Goal: Task Accomplishment & Management: Use online tool/utility

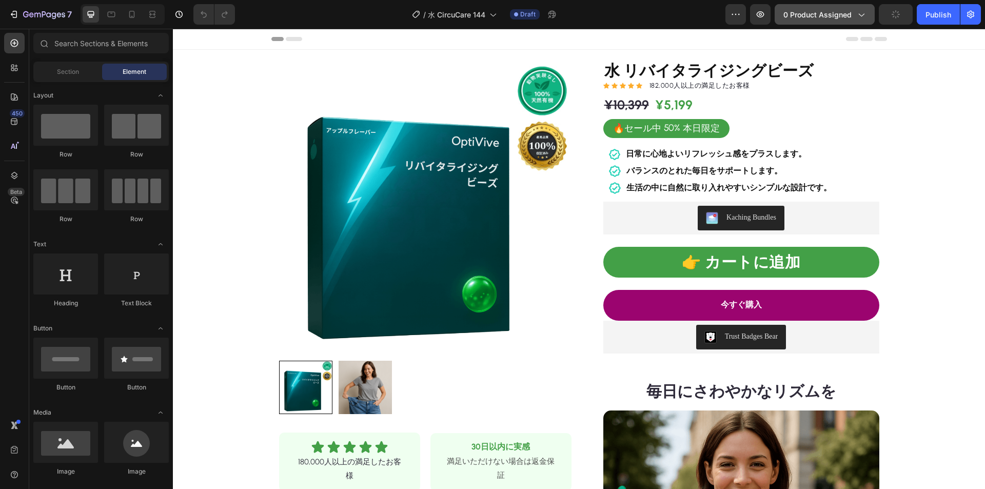
click at [806, 13] on span "0 product assigned" at bounding box center [818, 14] width 68 height 11
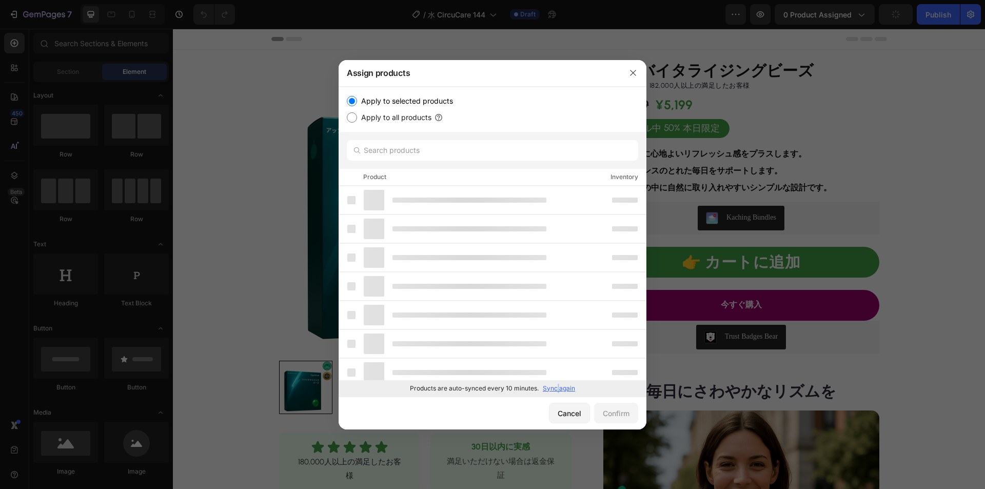
click at [558, 387] on p "Sync again" at bounding box center [559, 388] width 32 height 9
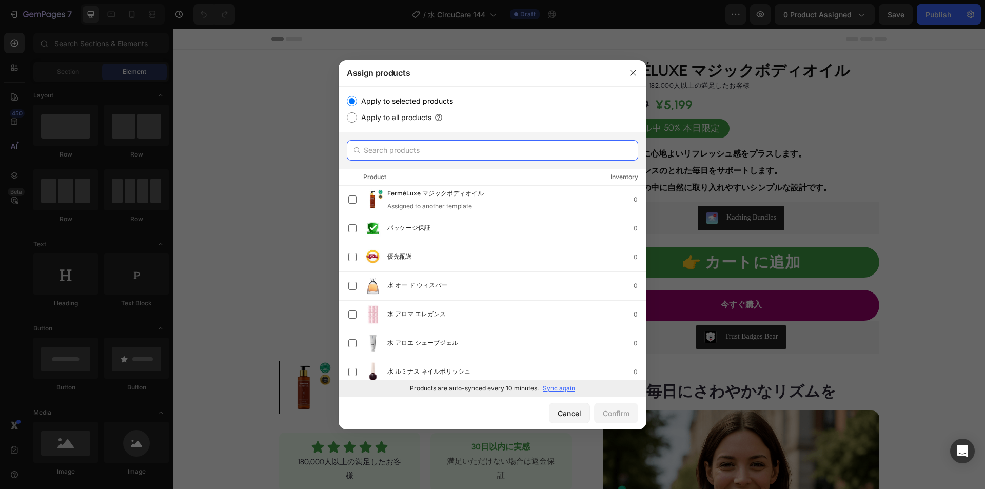
click at [443, 147] on input "text" at bounding box center [492, 150] width 291 height 21
paste input "水 冷却クリーム"
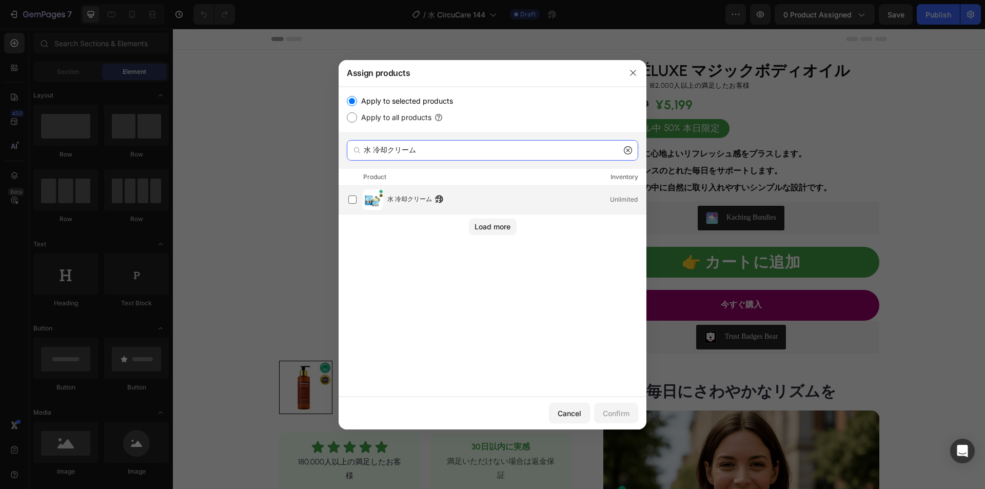
type input "水 冷却クリーム"
click at [403, 201] on span "水 冷却クリーム" at bounding box center [409, 199] width 45 height 11
click at [624, 413] on div "Confirm" at bounding box center [616, 413] width 27 height 11
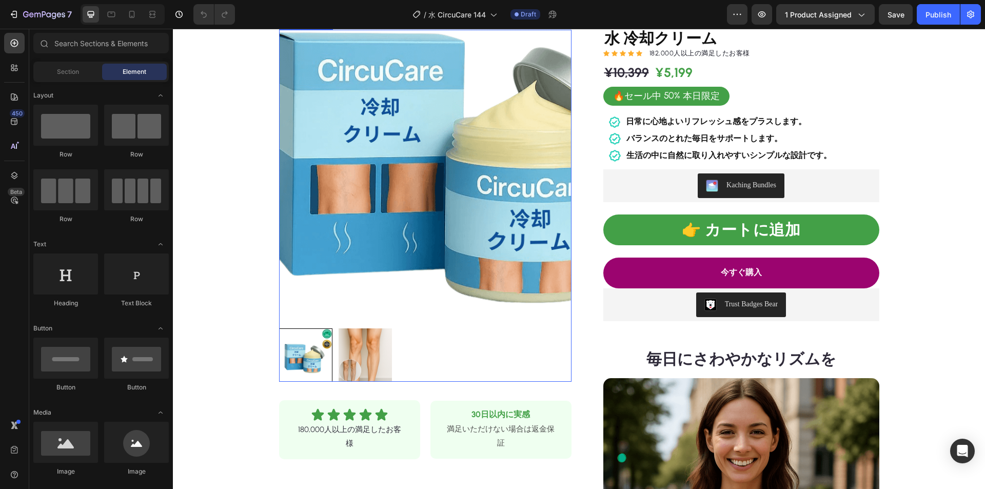
scroll to position [51, 0]
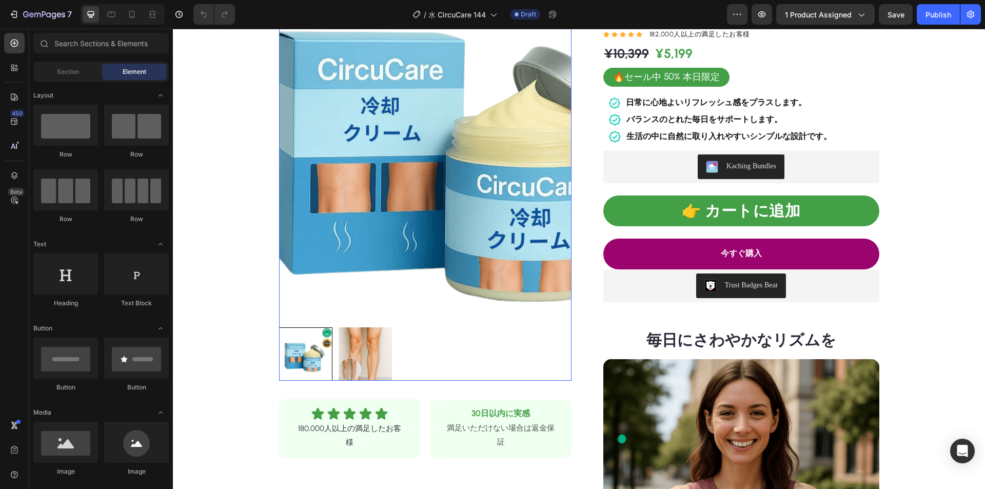
click at [400, 220] on img at bounding box center [425, 175] width 293 height 293
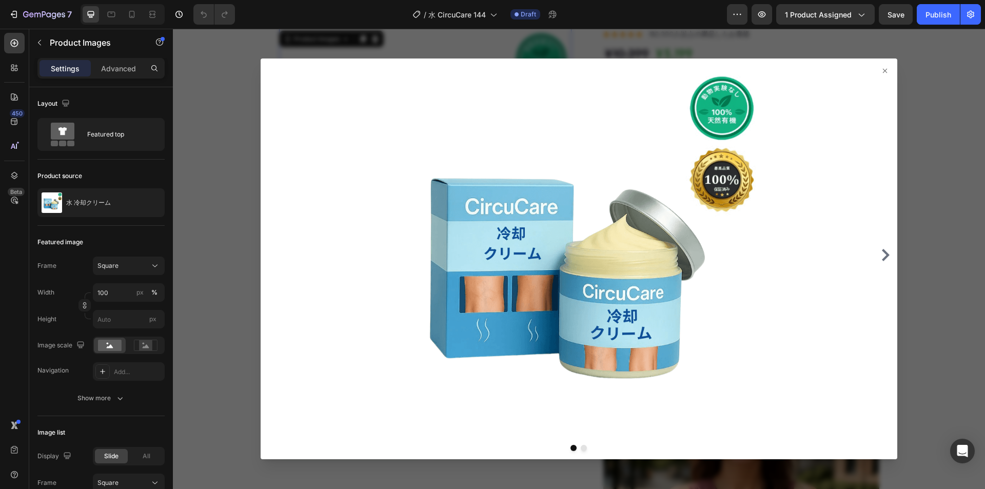
click at [881, 70] on icon at bounding box center [885, 71] width 8 height 8
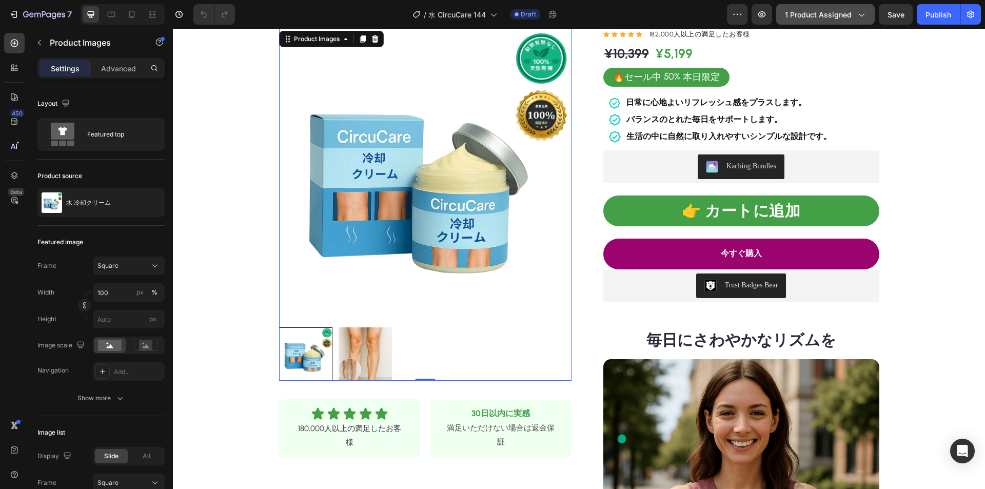
click at [808, 12] on span "1 product assigned" at bounding box center [818, 14] width 67 height 11
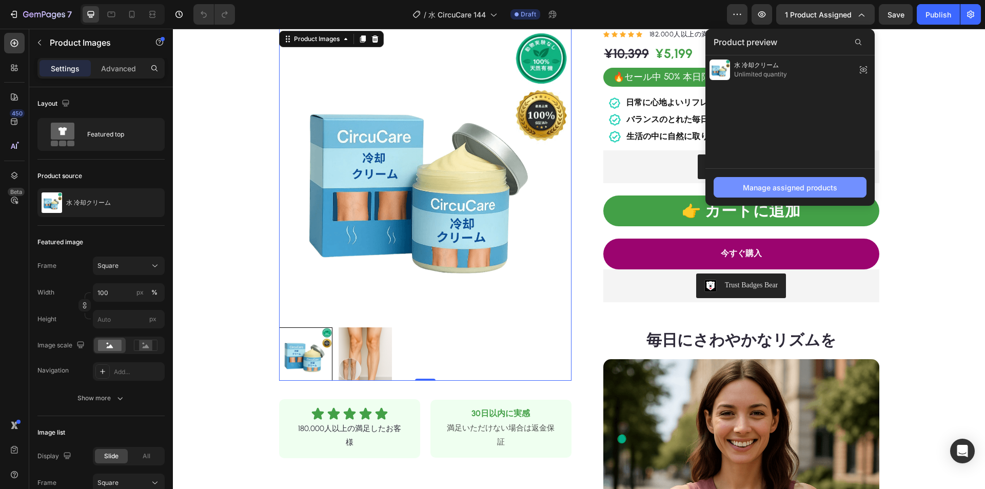
click at [781, 184] on div "Manage assigned products" at bounding box center [790, 187] width 94 height 11
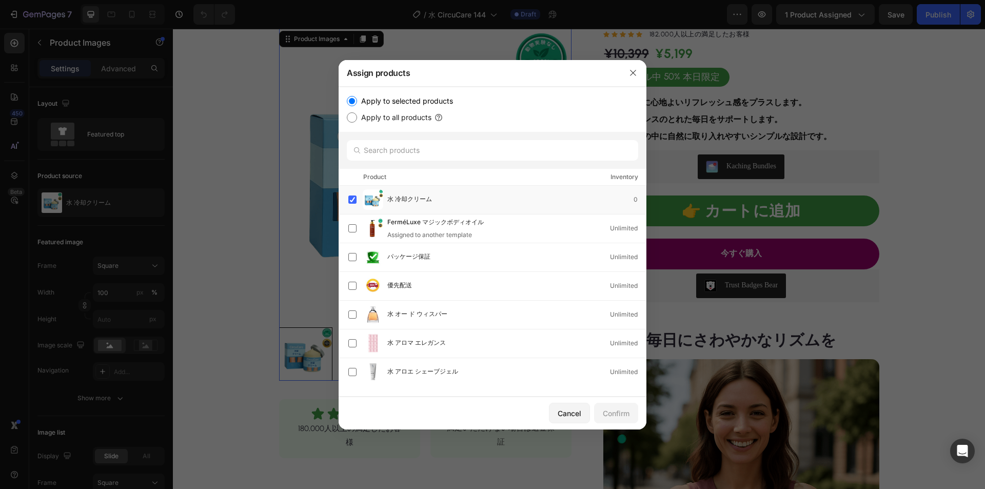
click at [300, 176] on div at bounding box center [492, 244] width 985 height 489
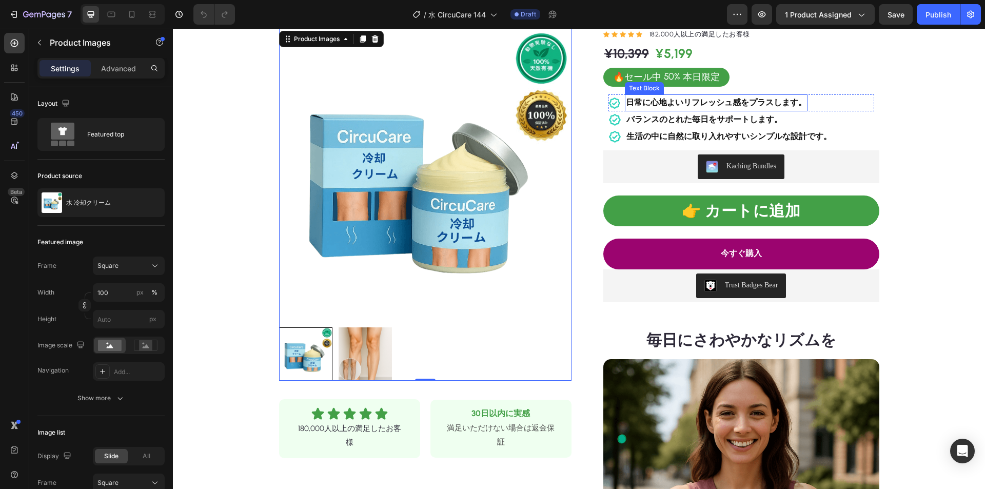
click at [730, 105] on strong "日常に心地よいリフレッシュ感をプラスします。" at bounding box center [716, 103] width 181 height 10
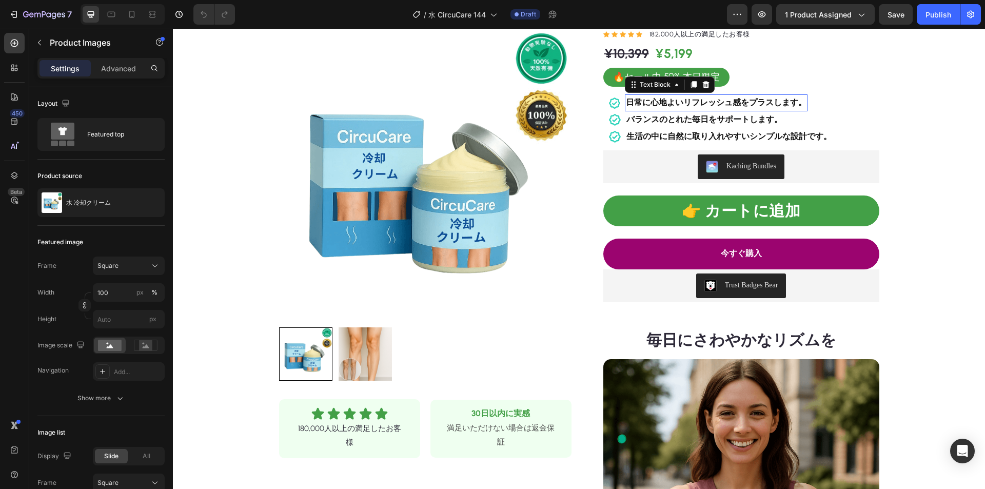
click at [729, 103] on strong "日常に心地よいリフレッシュ感をプラスします。" at bounding box center [716, 103] width 181 height 10
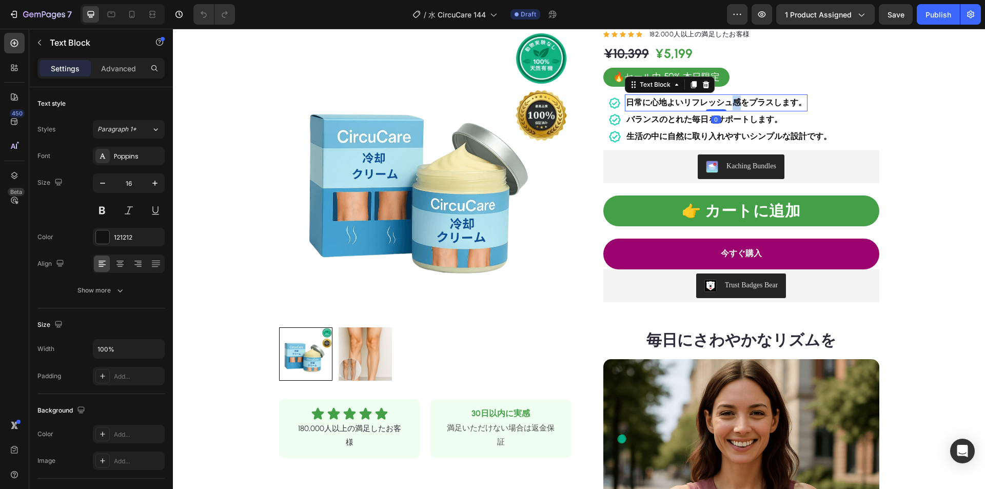
click at [729, 103] on strong "日常に心地よいリフレッシュ感をプラスします。" at bounding box center [716, 103] width 181 height 10
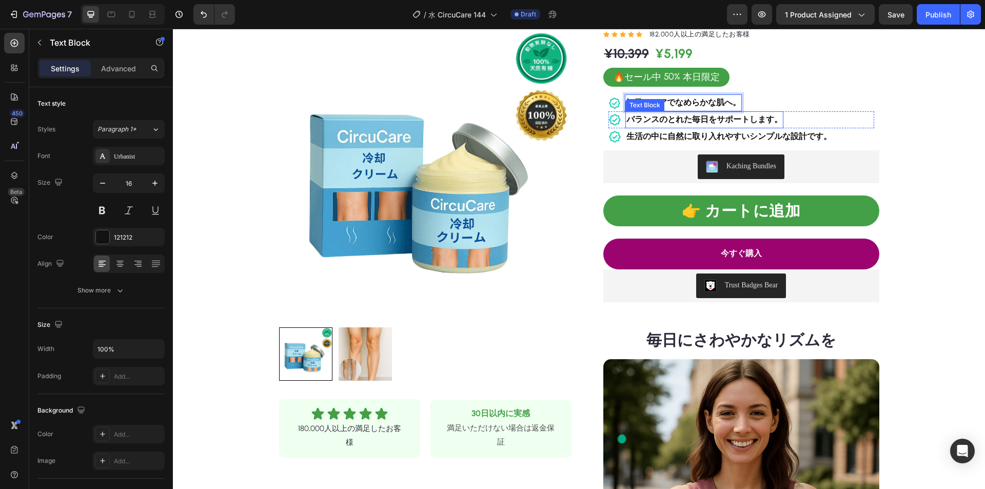
click at [708, 120] on strong "バランスのとれた毎日をサポートします。" at bounding box center [705, 119] width 156 height 10
click at [686, 137] on strong "生活の中に自然に取り入れやすいシンプルな設計です。" at bounding box center [729, 136] width 205 height 10
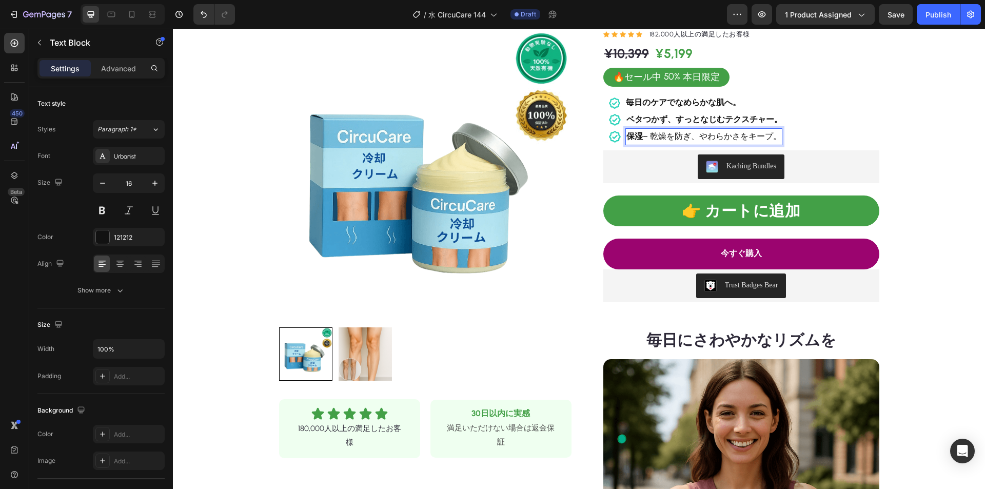
click at [648, 136] on p "保湿 – 乾燥を防ぎ、やわらかさをキープ。" at bounding box center [704, 136] width 155 height 15
click at [709, 130] on p "乾燥を防ぎ、やわらかさをキープ。" at bounding box center [692, 136] width 131 height 15
click at [702, 133] on p "乾燥を防ぎ、やわらかさをキープ。" at bounding box center [692, 136] width 131 height 15
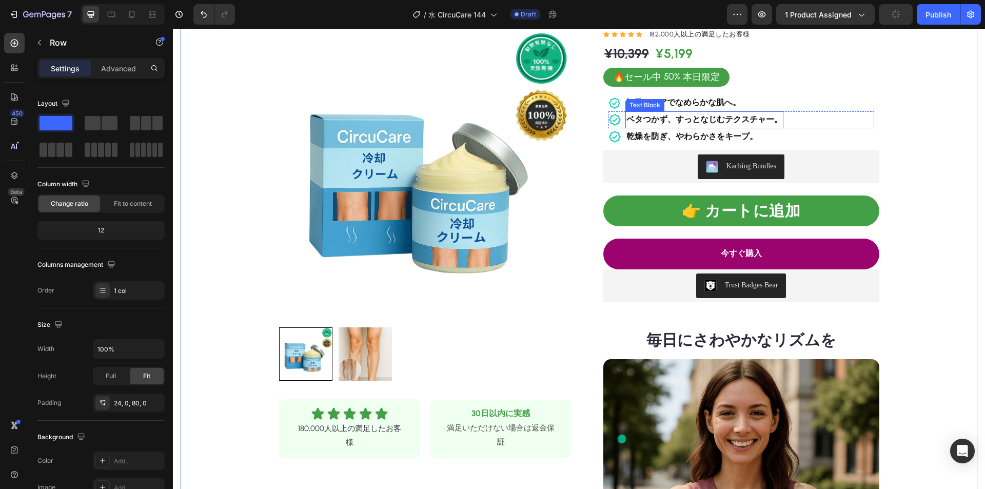
click at [717, 118] on strong "ベタつかず、すっとなじむテクスチャー。" at bounding box center [705, 119] width 156 height 10
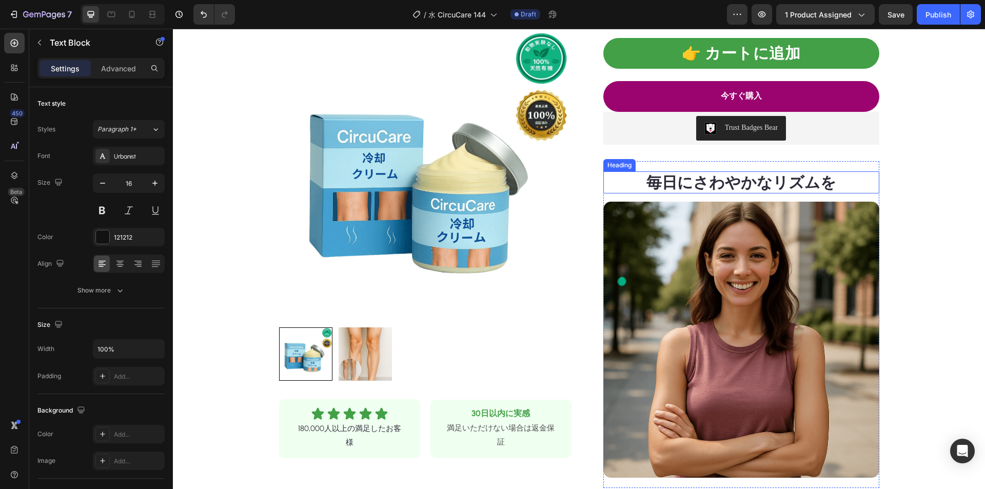
scroll to position [257, 0]
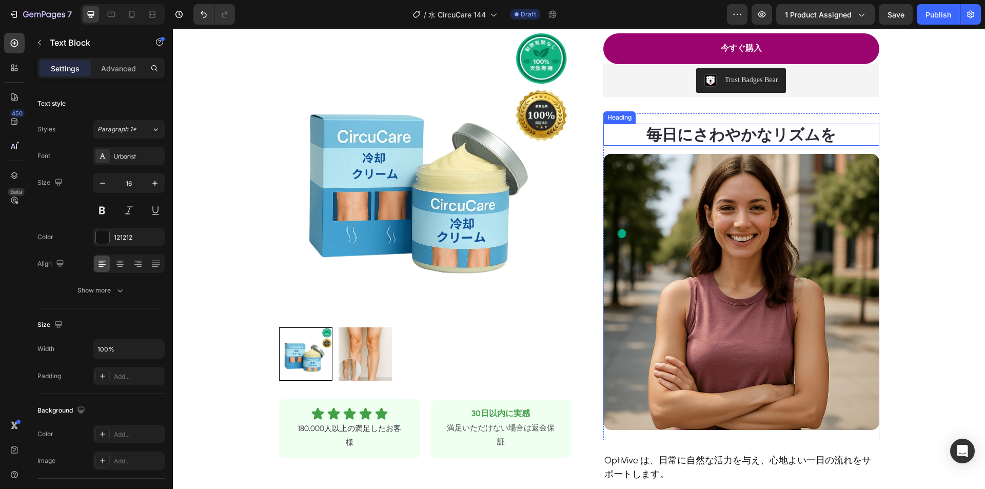
click at [741, 134] on strong "毎日にさわやかなリズムを" at bounding box center [742, 134] width 190 height 19
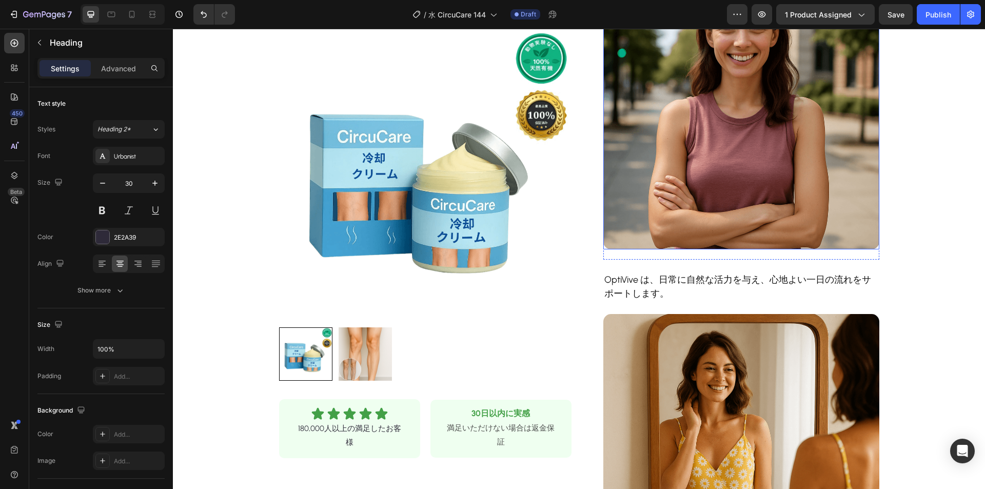
scroll to position [462, 0]
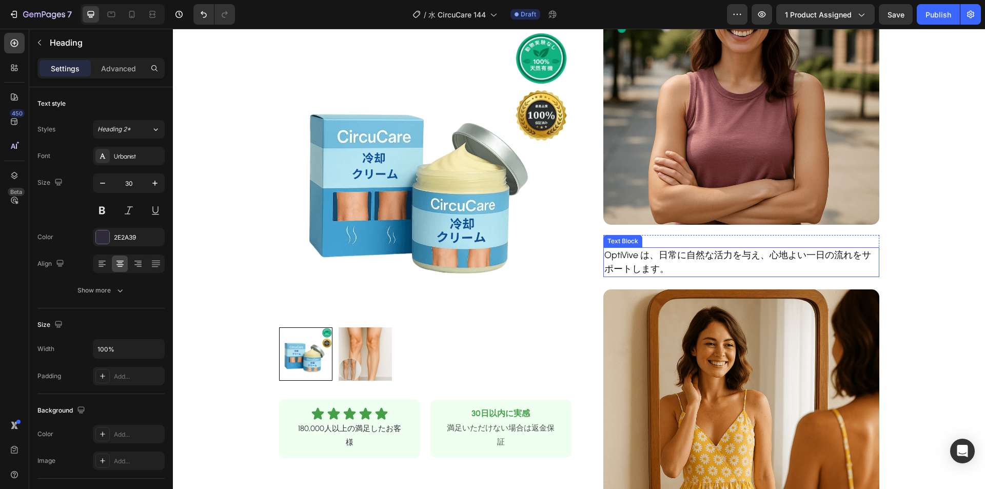
click at [679, 251] on p "OptiVive は、日常に自然な活力を与え、心地よい一日の流れをサポートします。" at bounding box center [742, 262] width 274 height 28
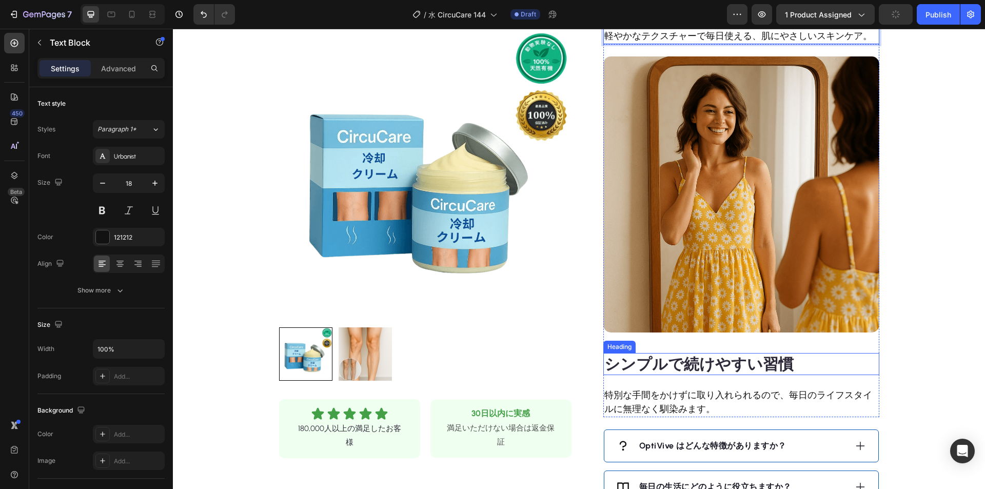
scroll to position [821, 0]
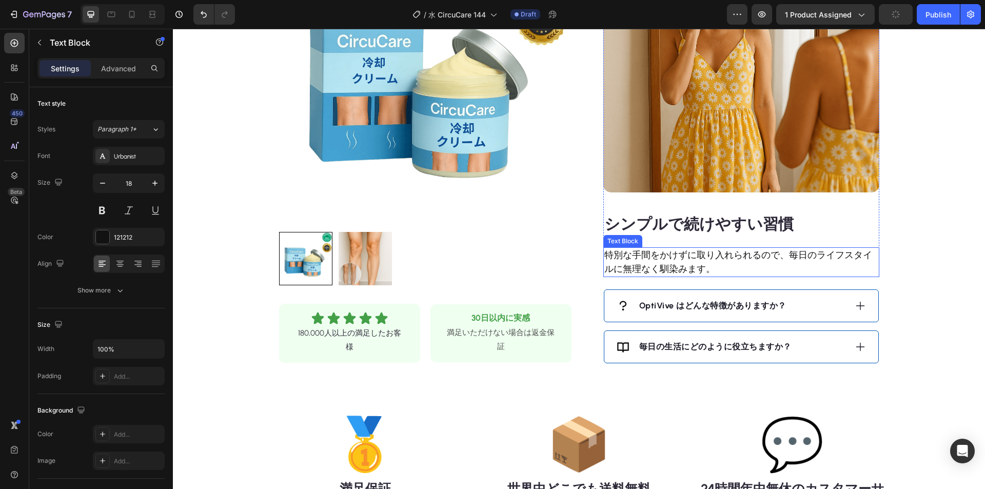
click at [682, 223] on strong "シンプルで続けやすい習慣" at bounding box center [699, 224] width 189 height 19
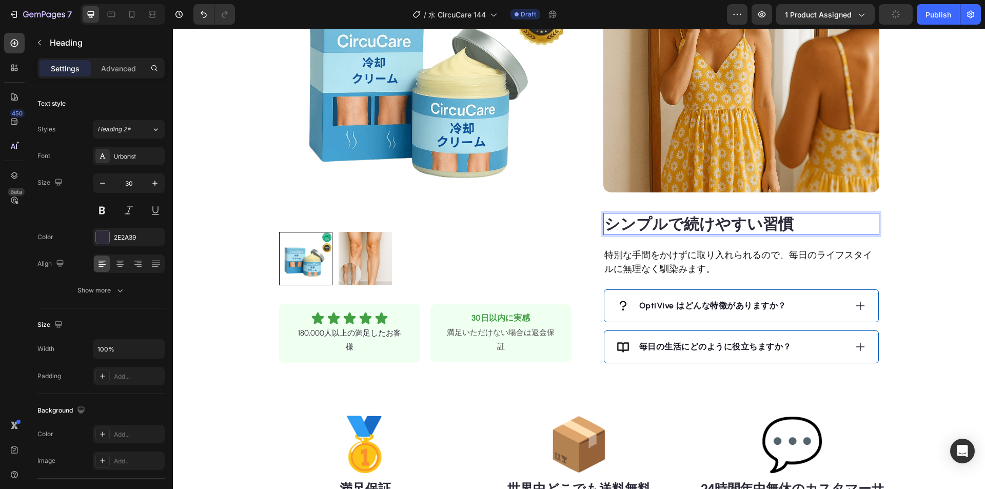
click at [694, 222] on strong "シンプルで続けやすい習慣" at bounding box center [699, 224] width 189 height 19
click at [686, 263] on p "特別な手間をかけずに取り入れられるので、毎日のライフスタイルに無理なく馴染みます。" at bounding box center [742, 262] width 274 height 28
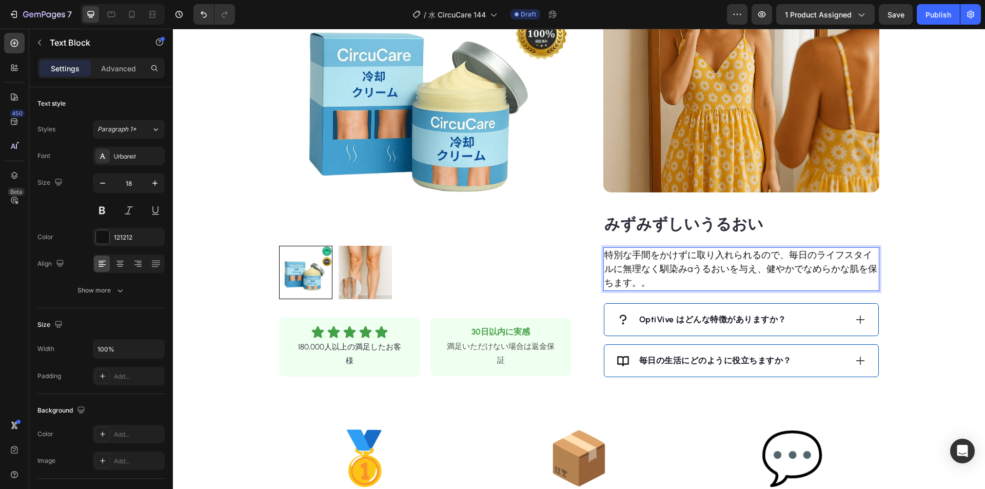
click at [689, 257] on p "特別な手間をかけずに取り入れられるので、毎日のライフスタイルに無理なく馴染みaうるおいを与え、健やかでなめらかな肌を保ちます。。" at bounding box center [742, 269] width 274 height 42
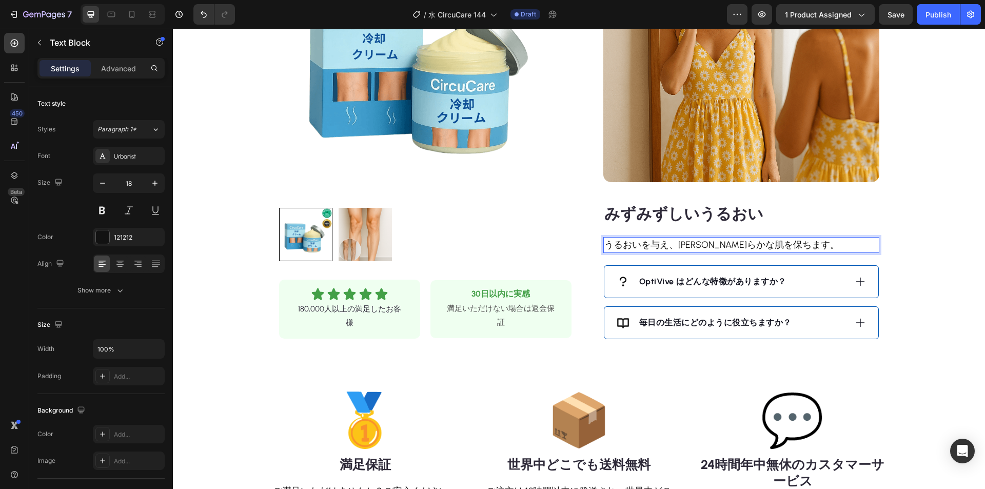
scroll to position [924, 0]
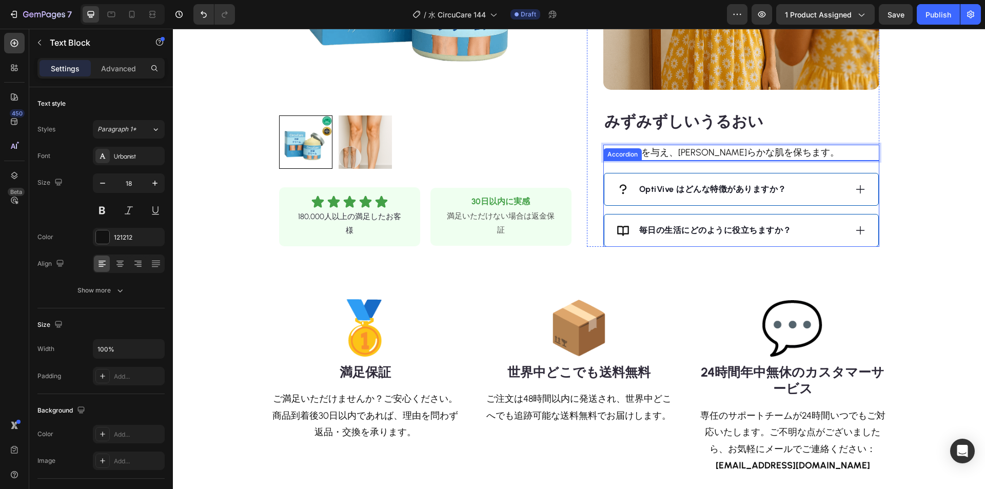
click at [817, 184] on div "OptiVive はどんな特徴がありますか？" at bounding box center [732, 189] width 230 height 15
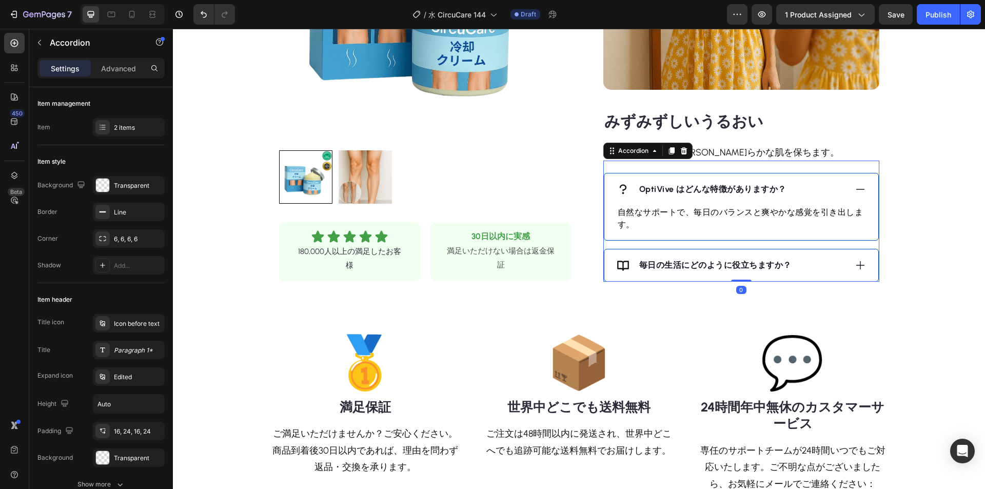
click at [729, 187] on strong "OptiVive はどんな特徴がありますか？" at bounding box center [712, 189] width 147 height 10
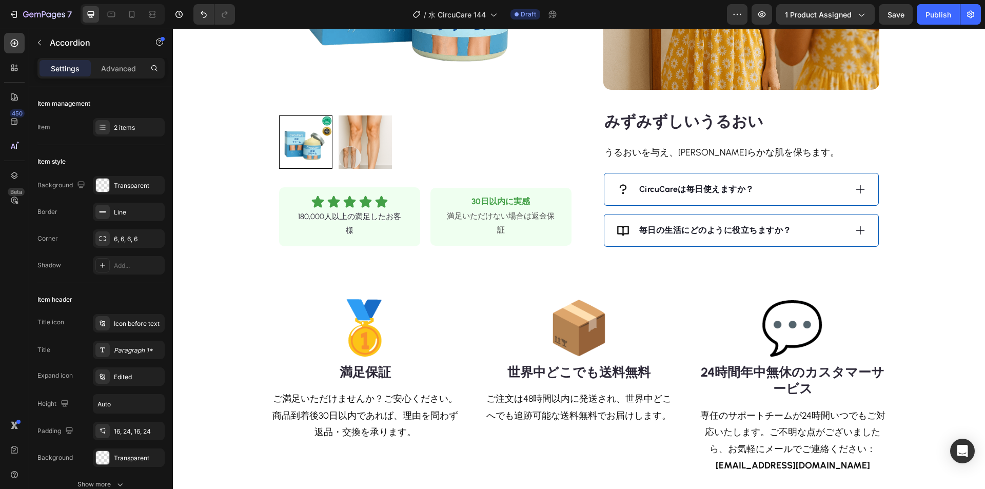
click at [808, 187] on div "CircuCareは毎日使えますか？" at bounding box center [732, 189] width 230 height 15
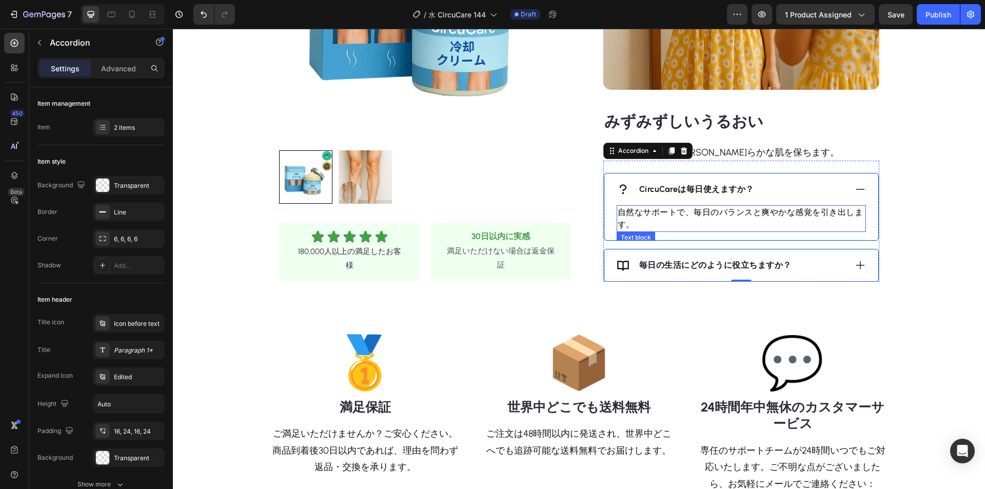
click at [725, 215] on p "自然なサポートで、毎日のバランスと爽やかな感覚を引き出します。" at bounding box center [741, 218] width 247 height 25
click at [726, 214] on p "自然なサポートで、毎日のバランスと爽やかな感覚を引き出します。" at bounding box center [741, 218] width 247 height 25
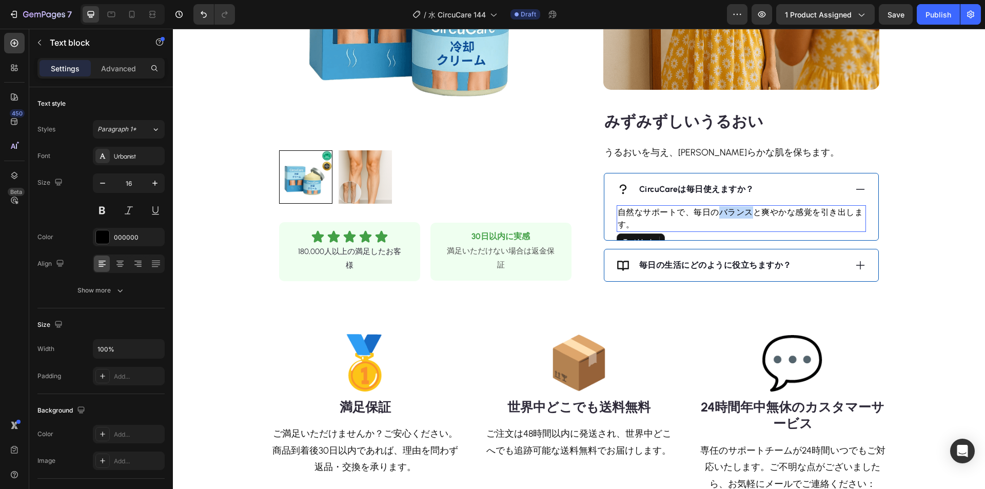
click at [726, 213] on p "自然なサポートで、毎日のバランスと爽やかな感覚を引き出します。" at bounding box center [741, 218] width 247 height 25
click at [816, 259] on div "毎日の生活にどのように役立ちますか？" at bounding box center [732, 265] width 230 height 15
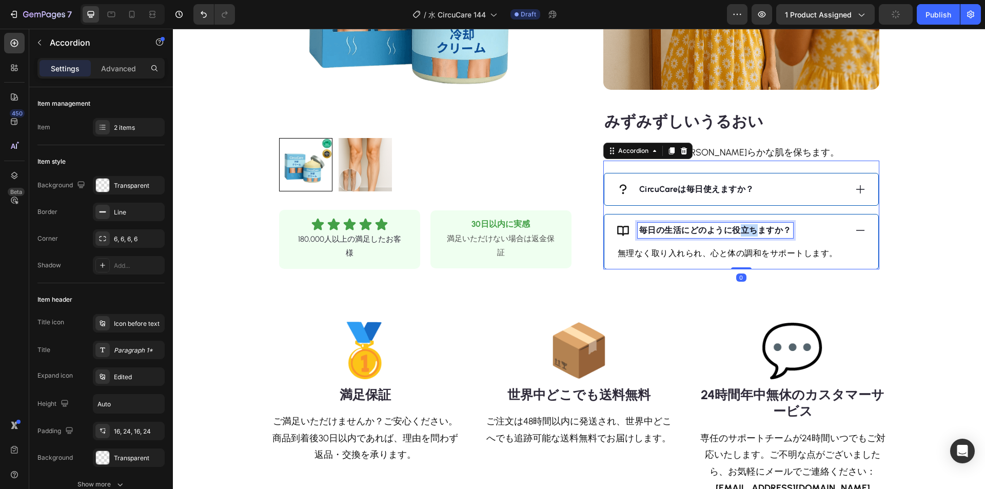
click at [743, 234] on strong "毎日の生活にどのように役立ちますか？" at bounding box center [715, 230] width 152 height 10
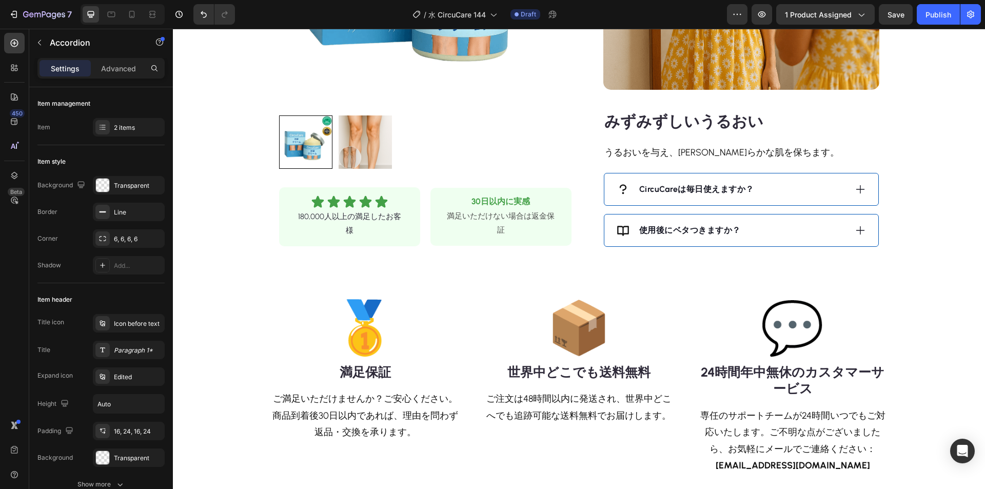
click at [784, 234] on div "使用後にベタつきますか？" at bounding box center [732, 230] width 230 height 15
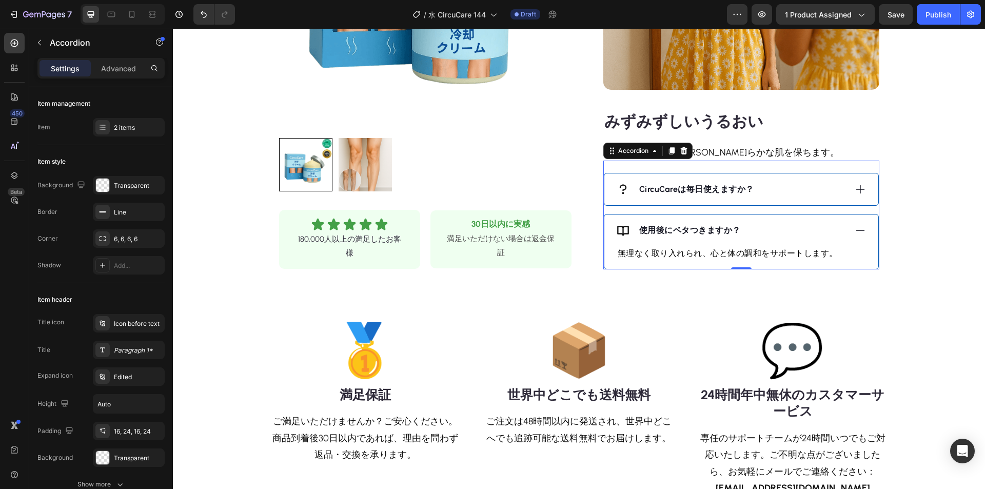
click at [693, 229] on strong "使用後にベタつきますか？" at bounding box center [690, 230] width 102 height 10
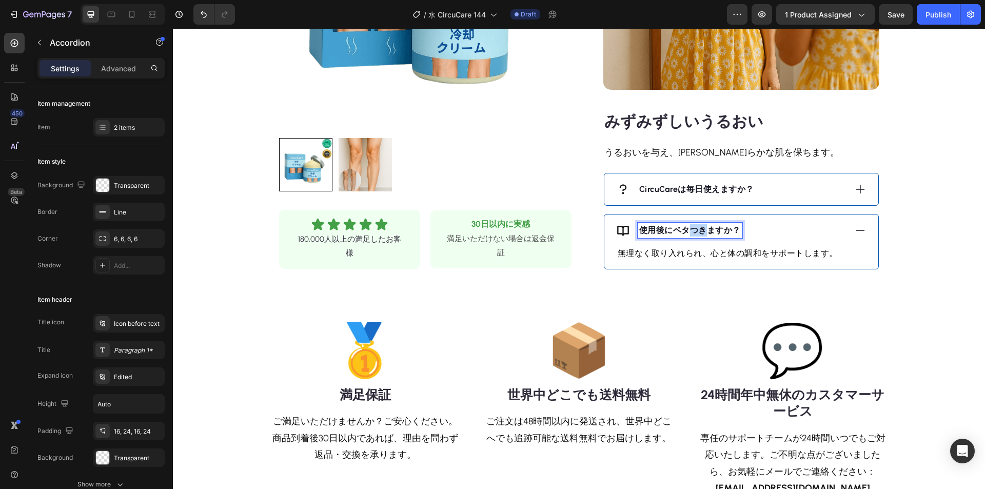
click at [693, 229] on strong "使用後にベタつきますか？" at bounding box center [690, 230] width 102 height 10
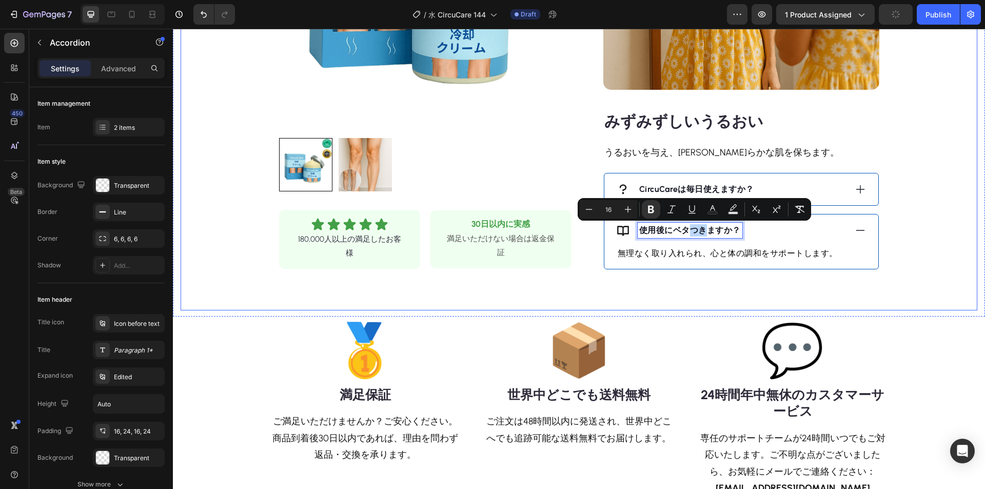
click at [802, 251] on p "無理なく取り入れられ、心と体の調和をサポートします。" at bounding box center [741, 253] width 247 height 12
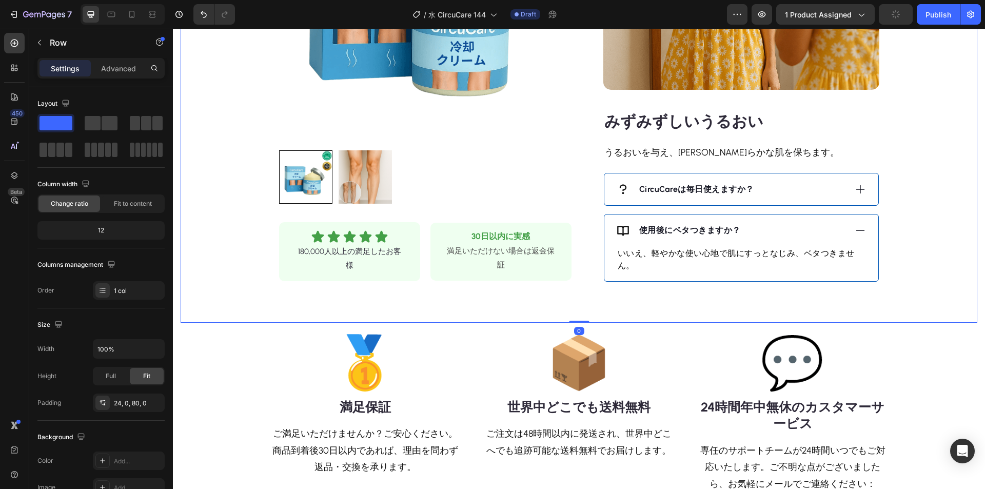
click at [862, 231] on icon at bounding box center [860, 230] width 11 height 11
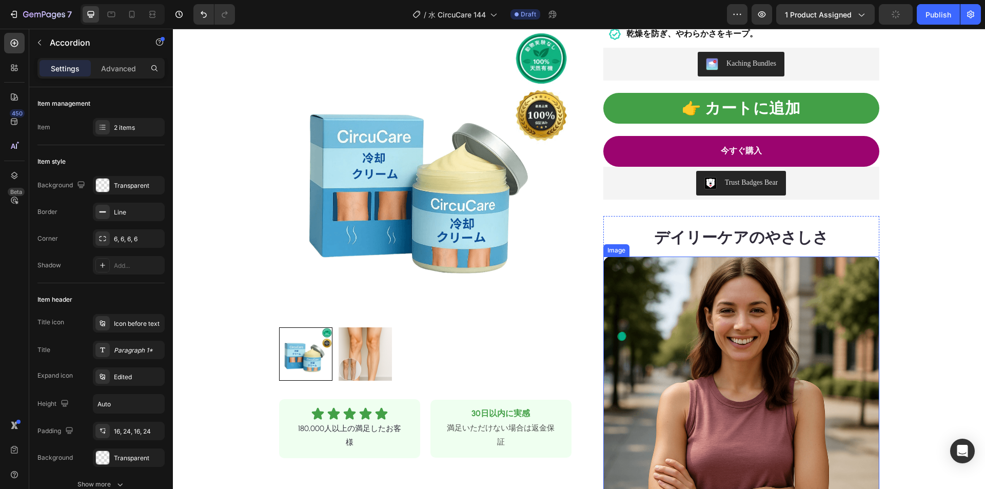
scroll to position [359, 0]
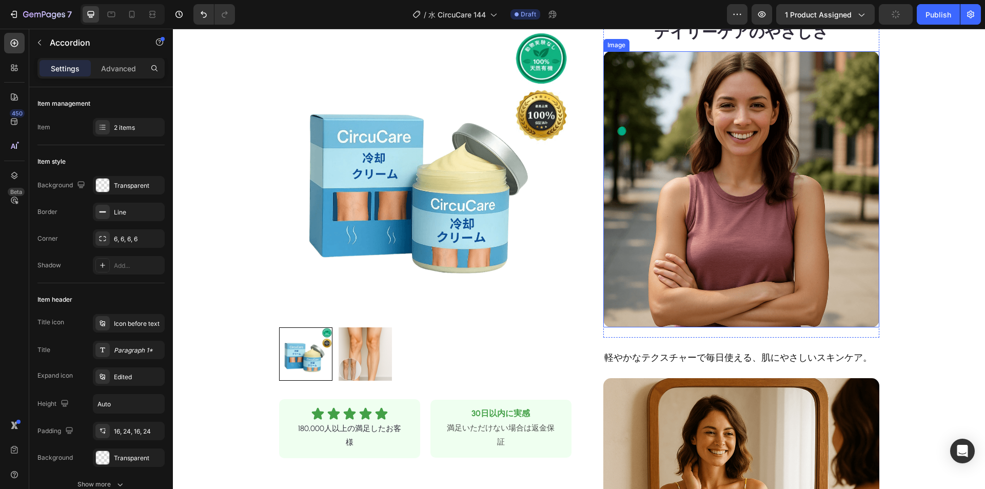
click at [706, 172] on img at bounding box center [742, 189] width 276 height 276
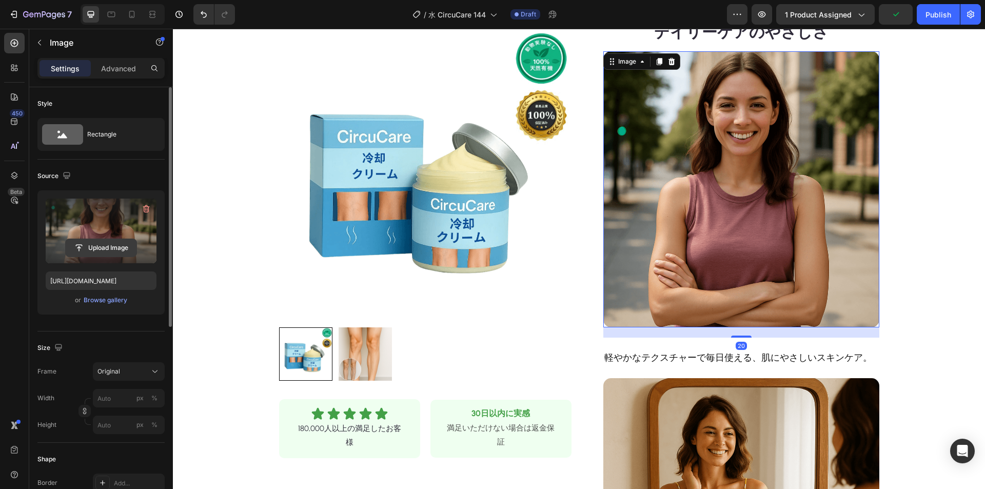
click at [105, 251] on input "file" at bounding box center [101, 247] width 71 height 17
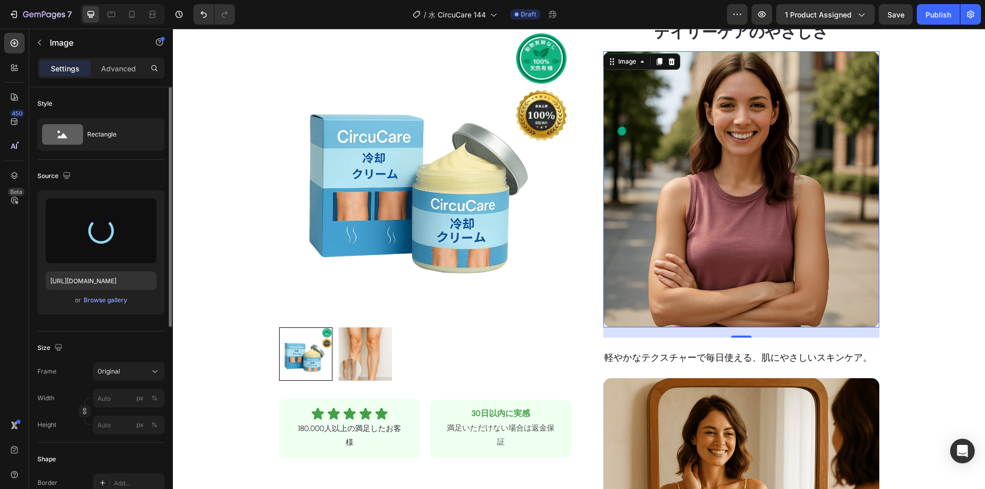
type input "[URL][DOMAIN_NAME]"
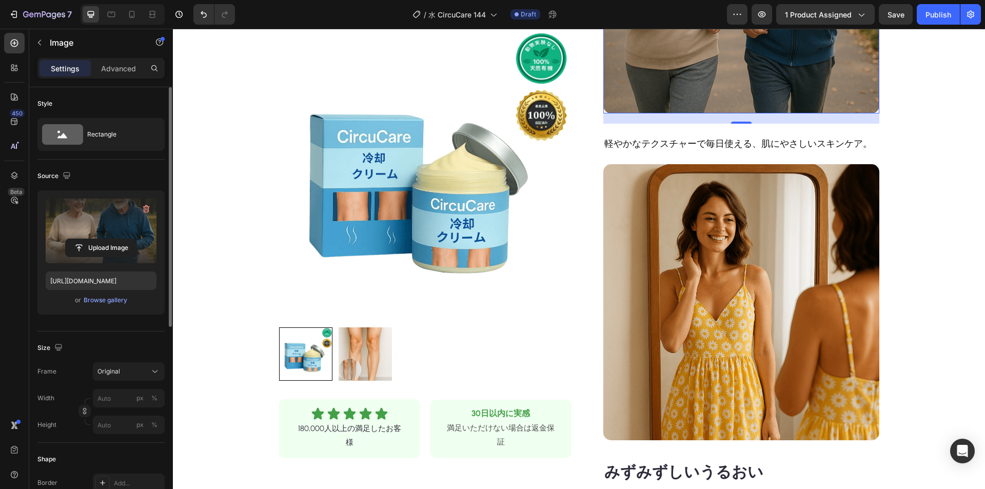
scroll to position [616, 0]
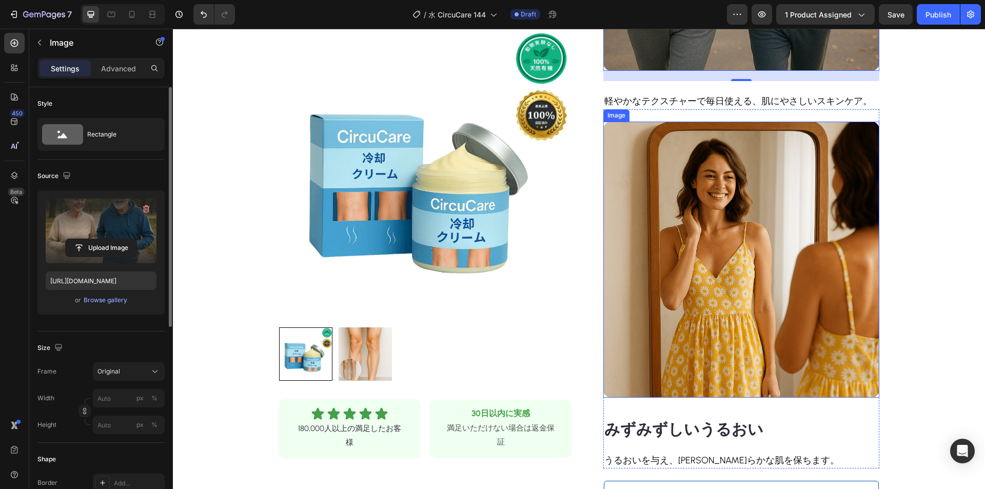
click at [725, 244] on img at bounding box center [742, 260] width 276 height 276
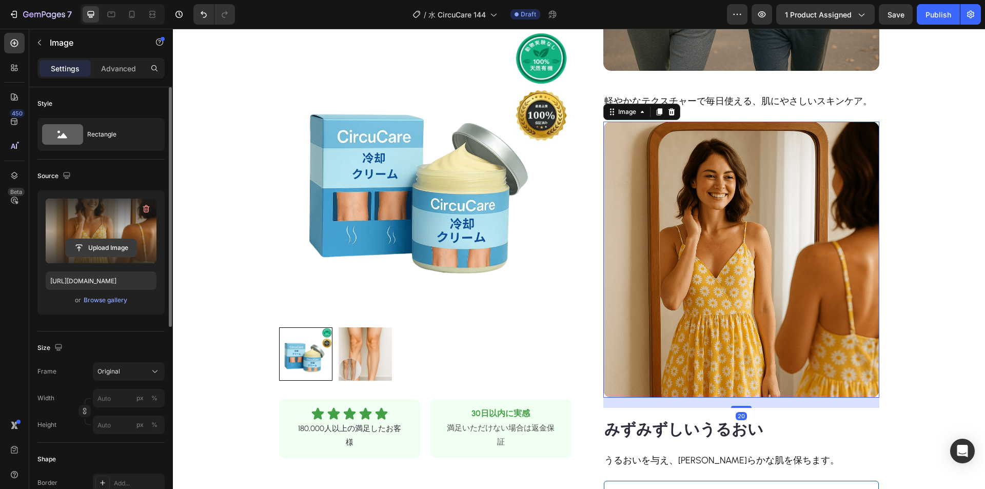
click at [114, 245] on input "file" at bounding box center [101, 247] width 71 height 17
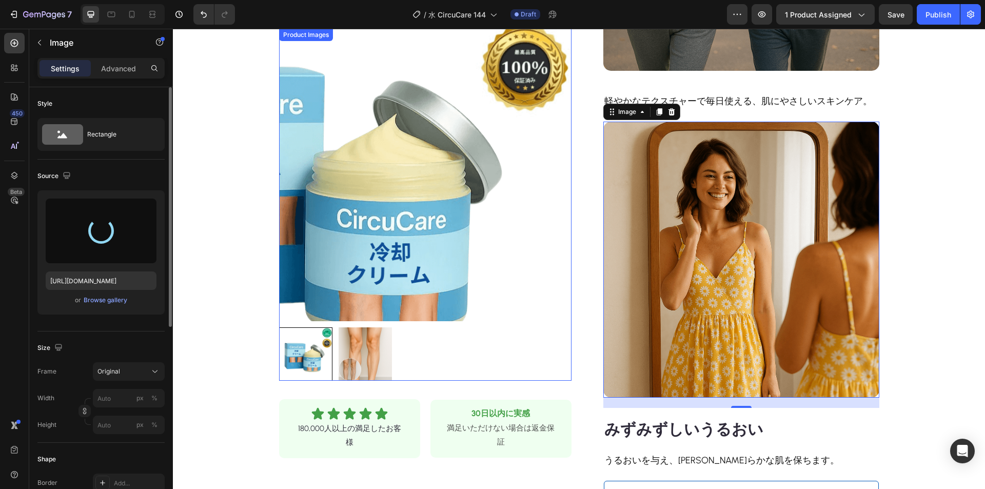
type input "[URL][DOMAIN_NAME]"
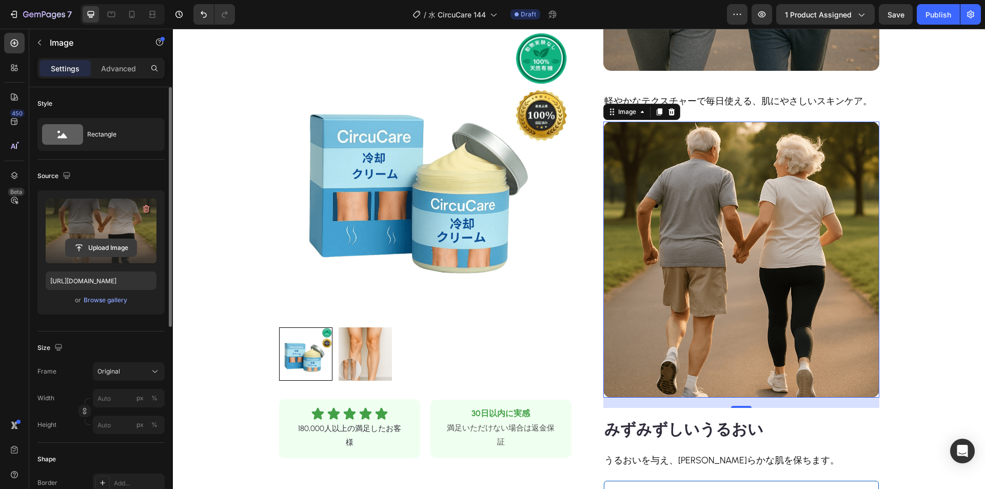
click at [109, 248] on input "file" at bounding box center [101, 247] width 71 height 17
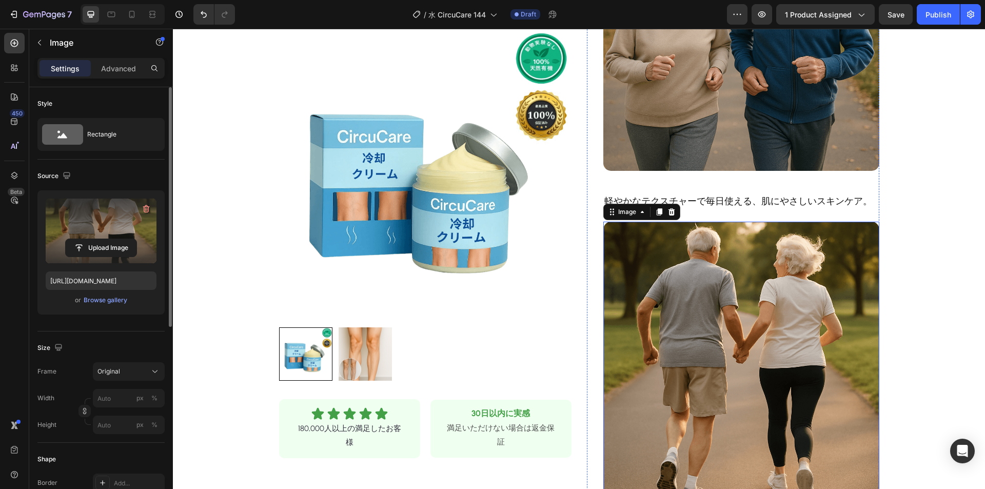
scroll to position [513, 0]
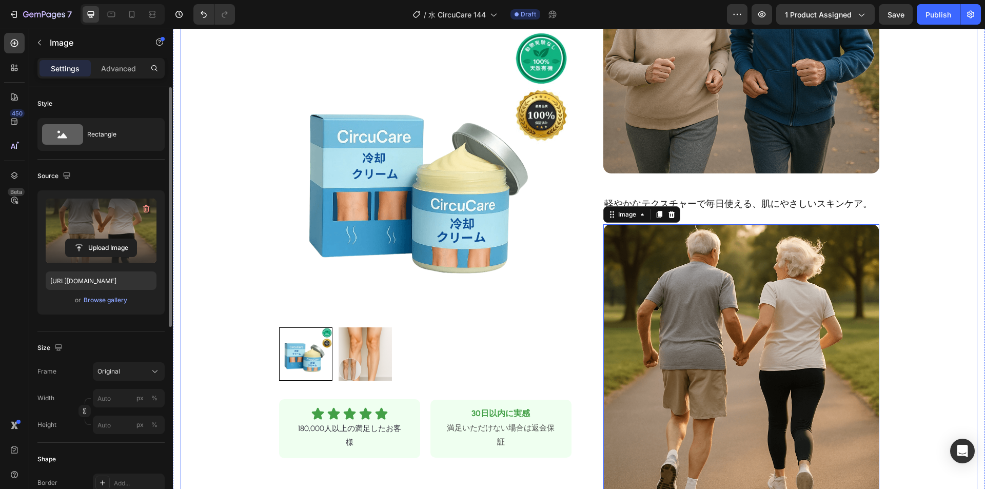
click at [945, 198] on div "Product Images Row Icon Icon Icon Icon Icon Icon List 180,000人以上の満足したお客様 Text B…" at bounding box center [579, 103] width 797 height 1109
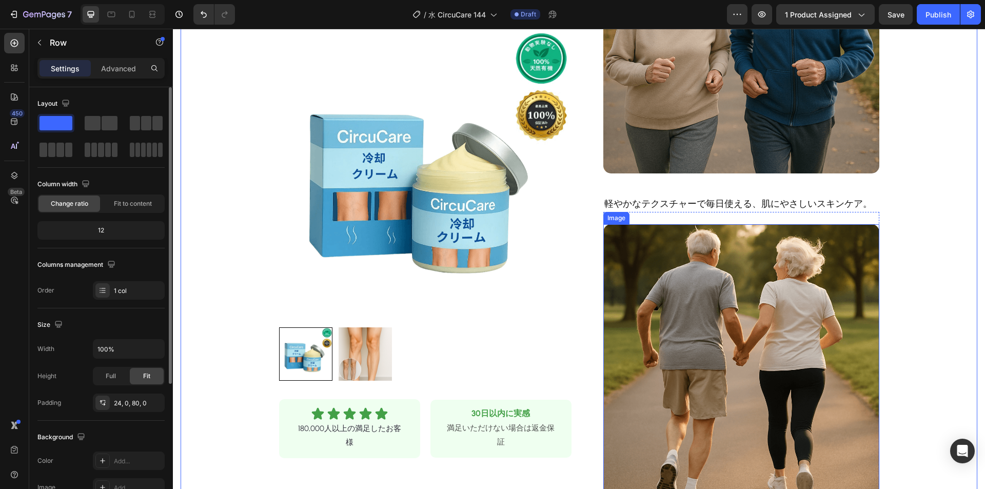
click at [654, 228] on img at bounding box center [742, 362] width 276 height 276
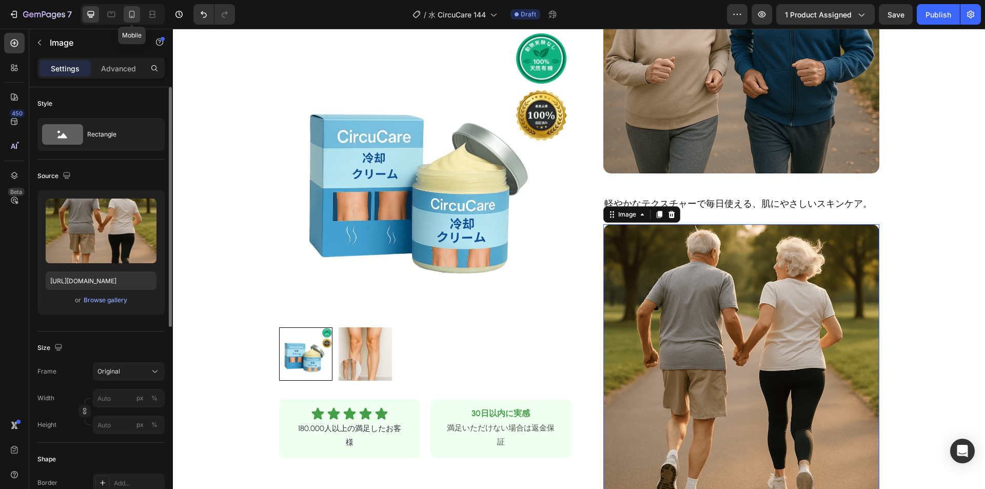
click at [129, 13] on icon at bounding box center [132, 14] width 10 height 10
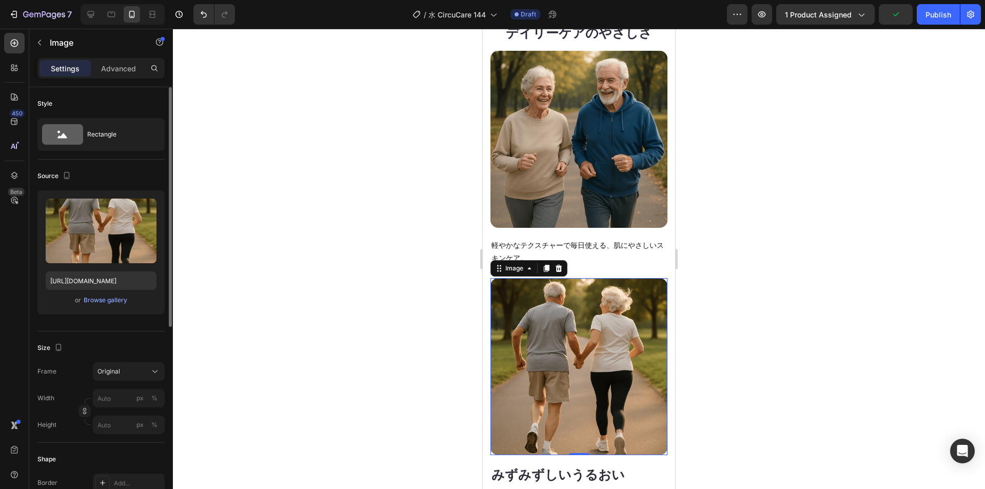
scroll to position [621, 0]
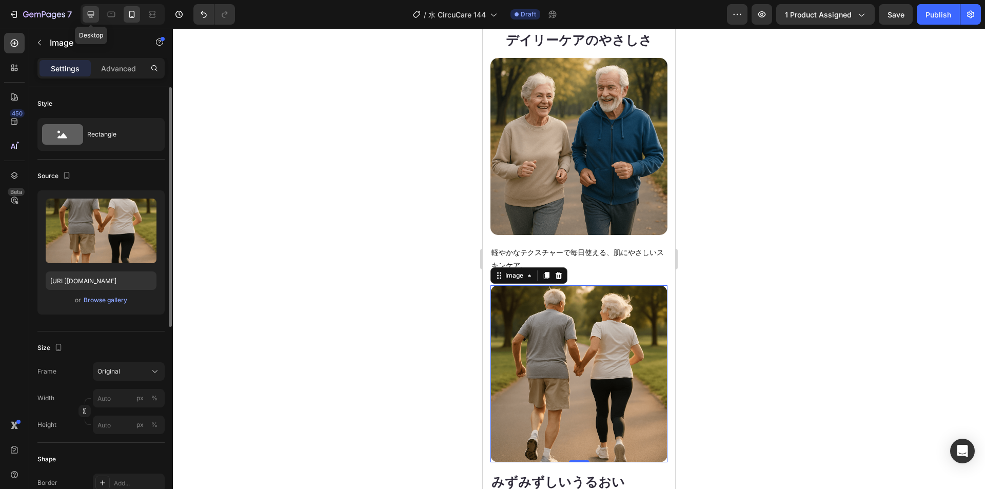
click at [91, 14] on icon at bounding box center [91, 14] width 7 height 7
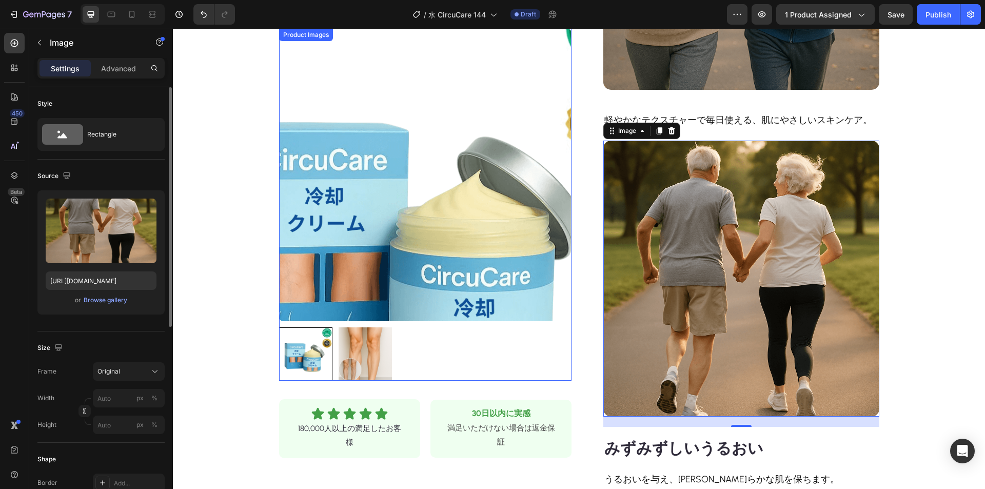
scroll to position [570, 0]
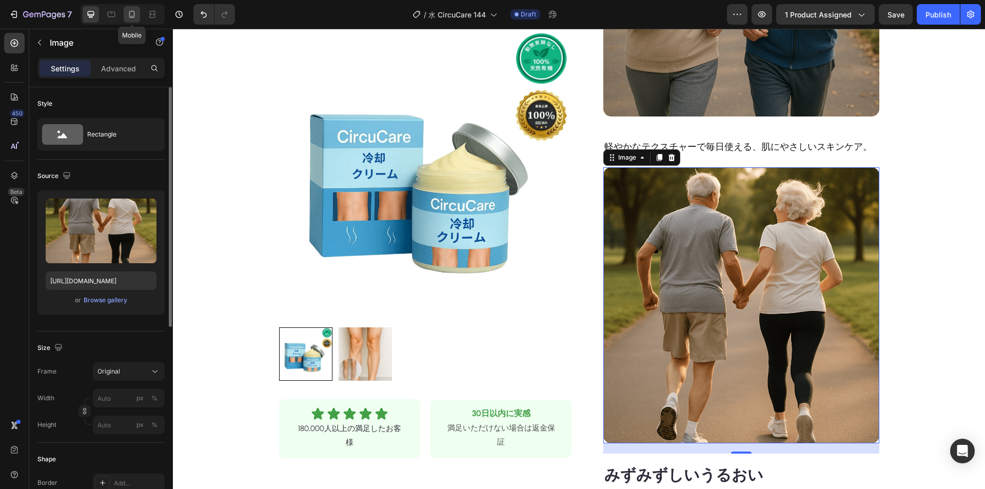
click at [132, 12] on icon at bounding box center [132, 14] width 10 height 10
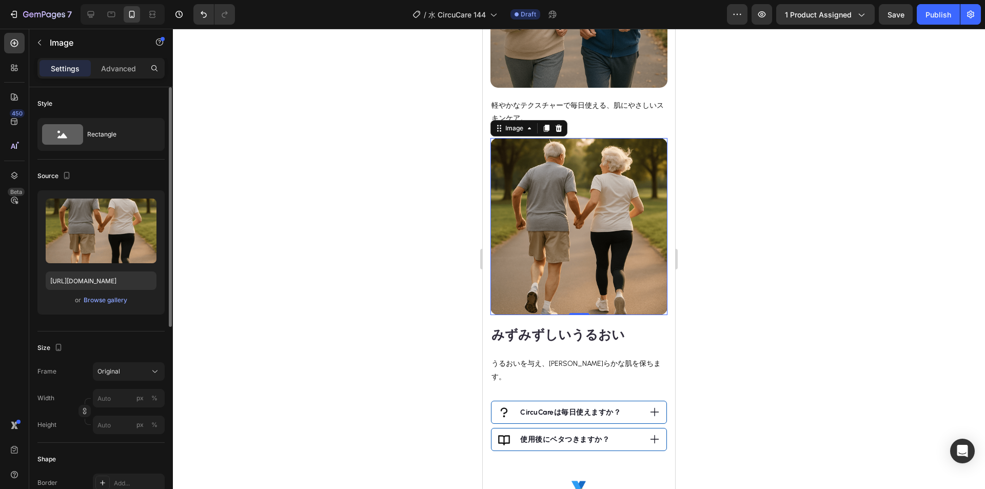
scroll to position [827, 0]
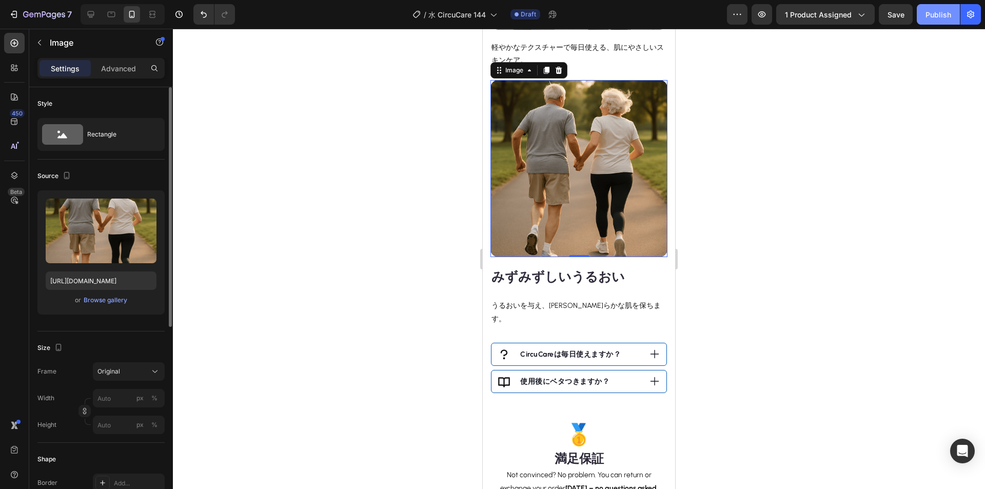
click at [925, 14] on button "Publish" at bounding box center [938, 14] width 43 height 21
